Goal: Find specific page/section: Find specific page/section

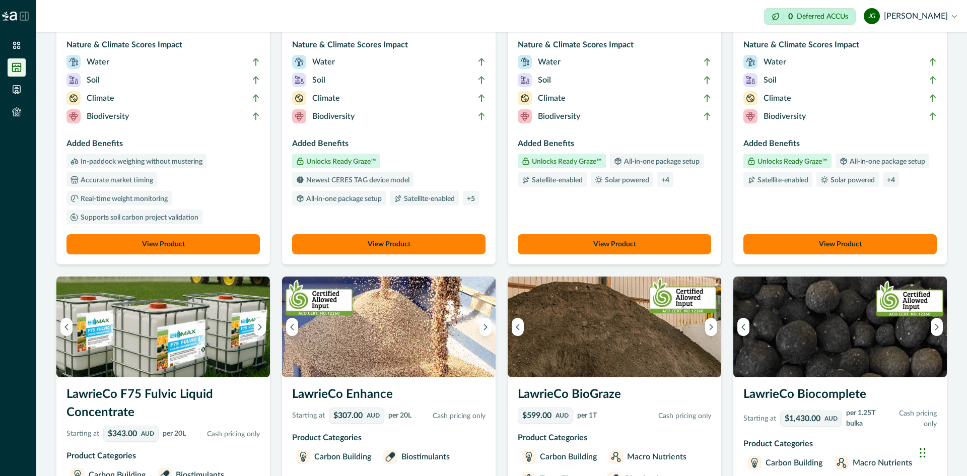
scroll to position [202, 0]
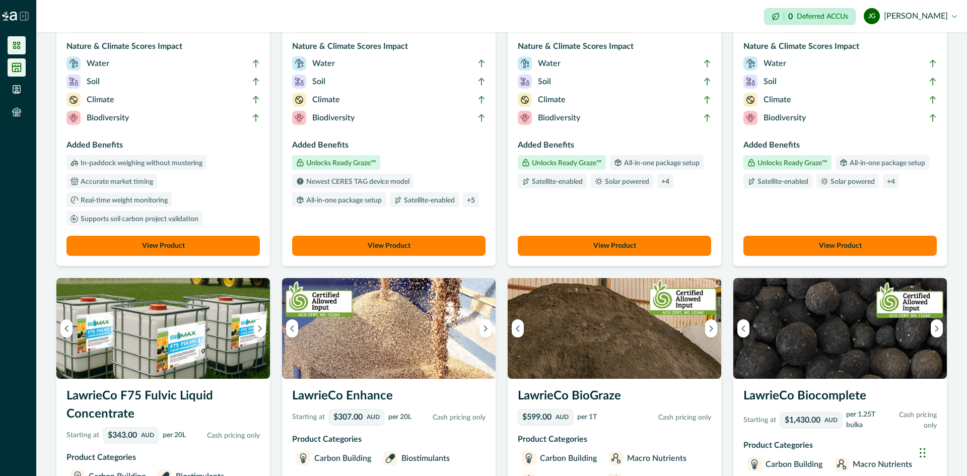
click at [17, 45] on icon at bounding box center [17, 45] width 10 height 10
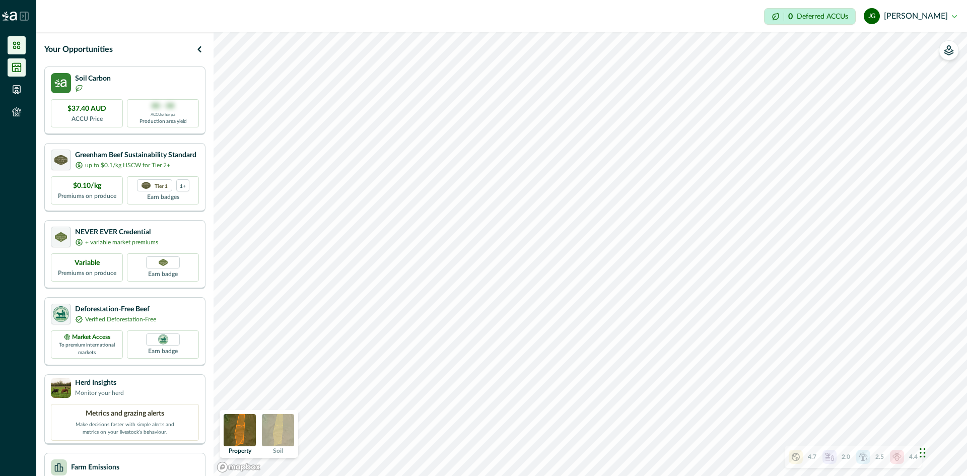
click at [19, 66] on icon at bounding box center [17, 67] width 9 height 9
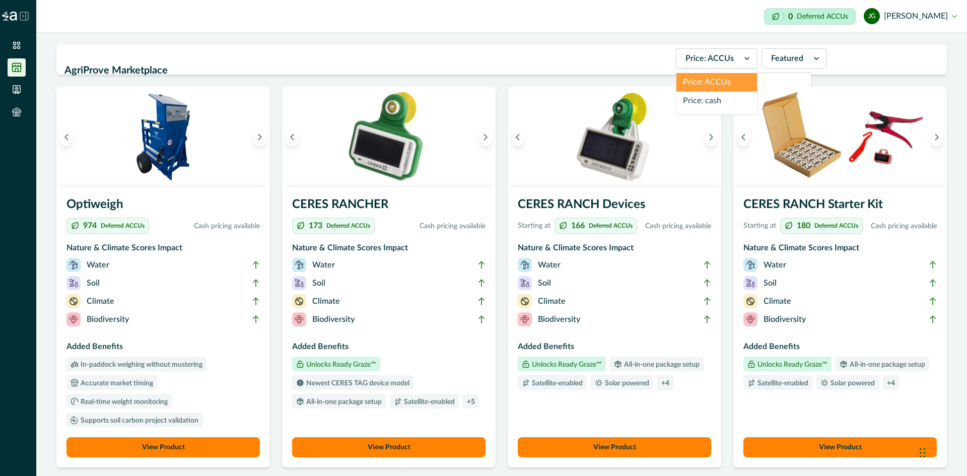
click at [677, 53] on div "Price: ACCUs" at bounding box center [708, 58] width 62 height 16
click at [678, 105] on div "Price: cash" at bounding box center [717, 101] width 81 height 19
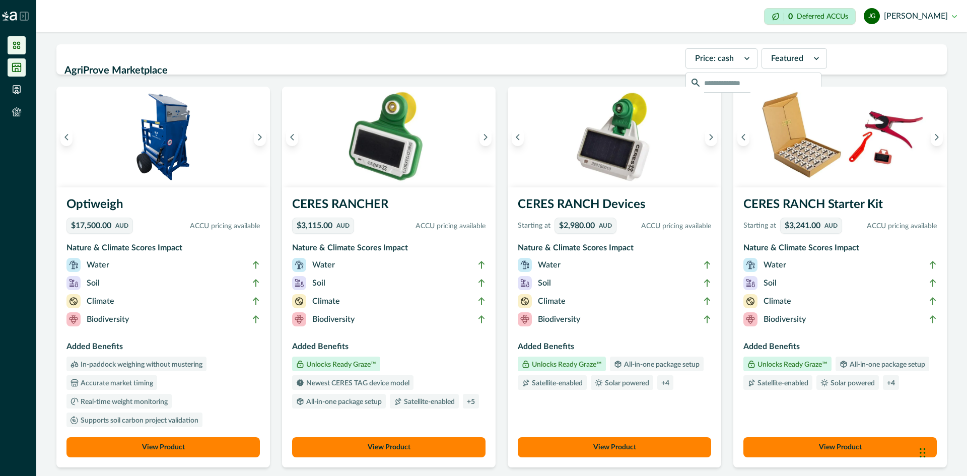
click at [17, 47] on icon at bounding box center [17, 45] width 10 height 10
